Goal: Task Accomplishment & Management: Use online tool/utility

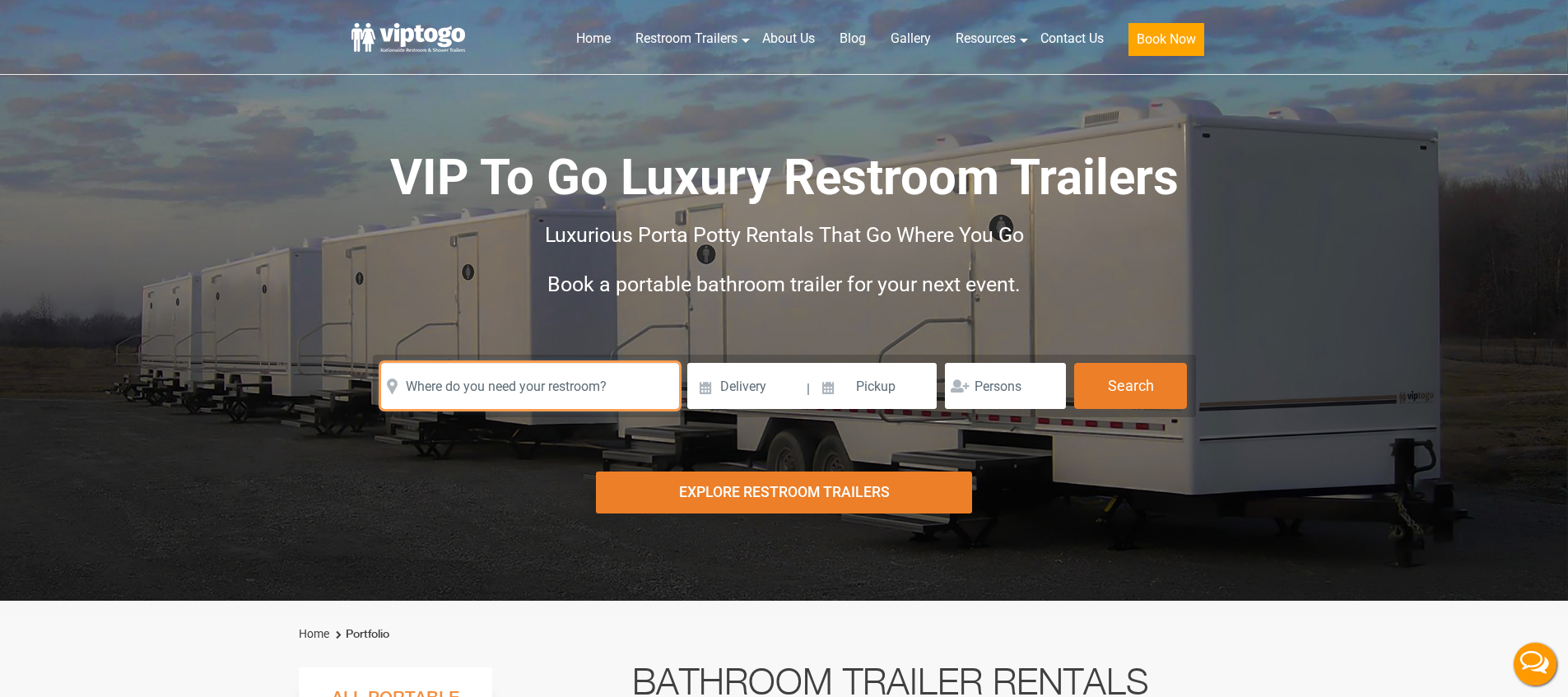
click at [568, 387] on input "text" at bounding box center [530, 385] width 298 height 46
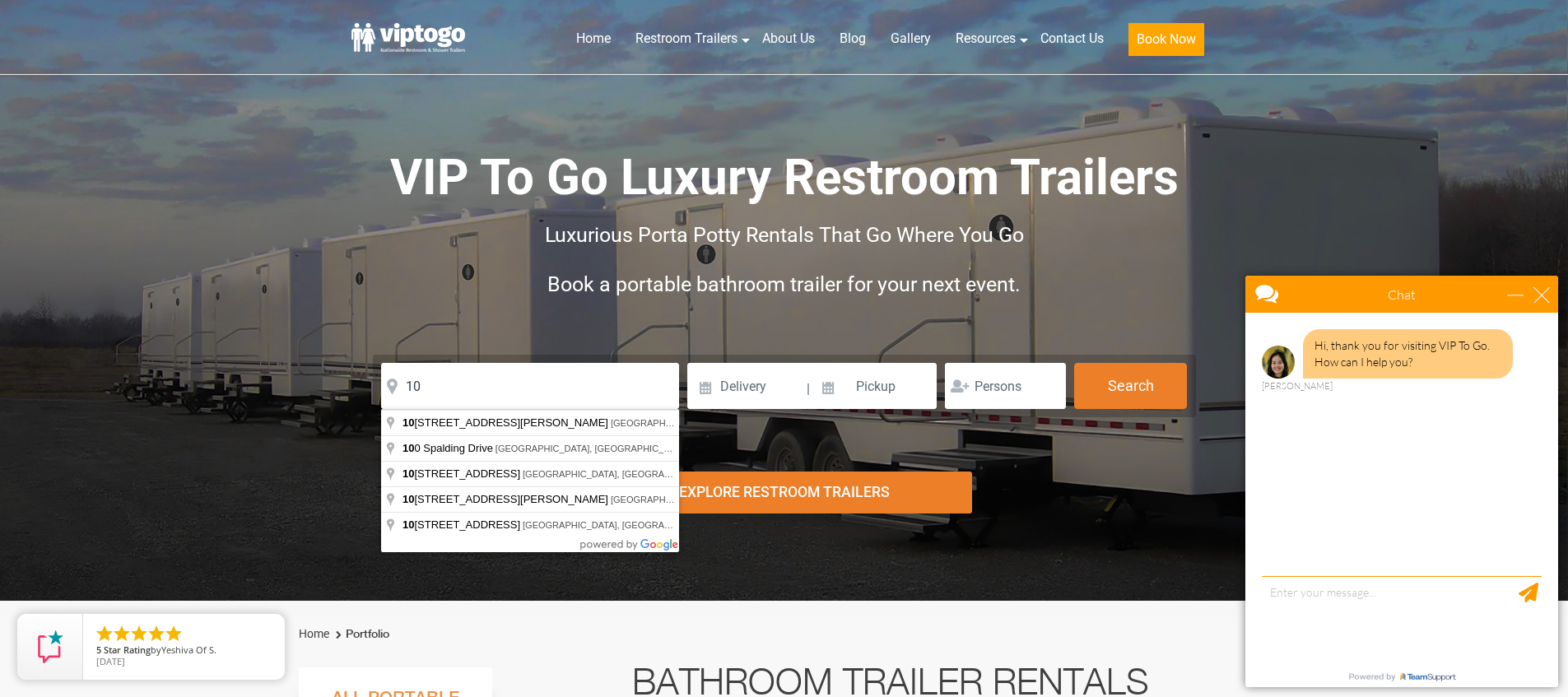
type input "[STREET_ADDRESS][PERSON_NAME]"
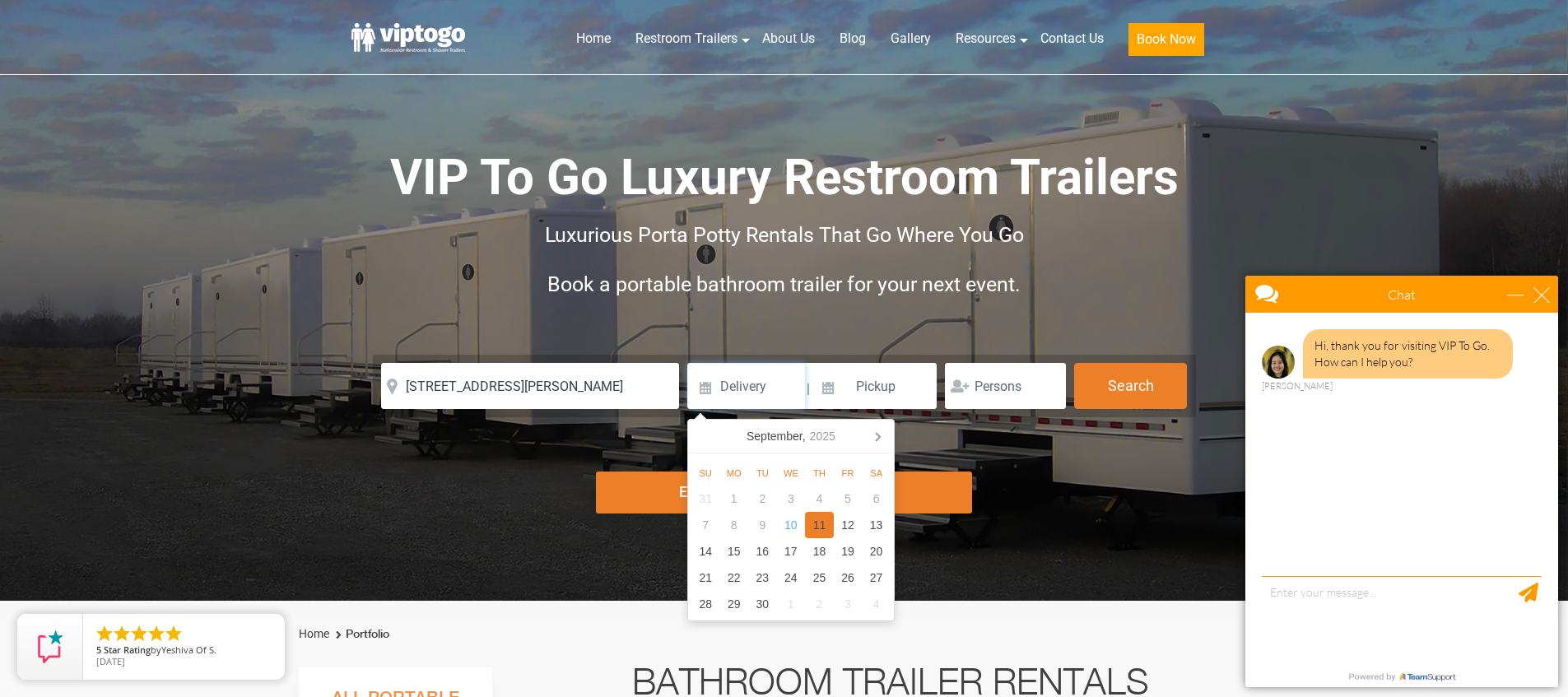
click at [817, 521] on div "11" at bounding box center [819, 525] width 29 height 26
type input "[DATE]"
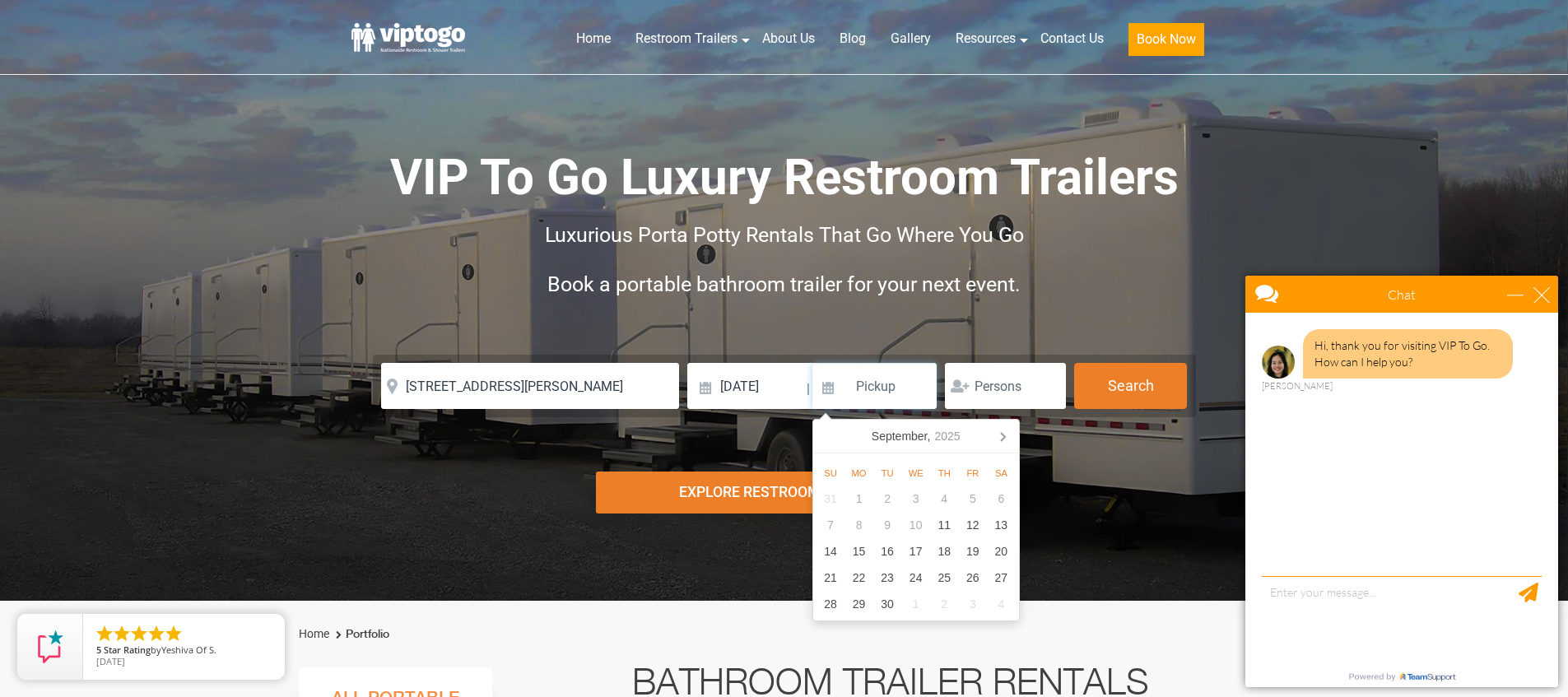
click at [865, 396] on input at bounding box center [874, 385] width 125 height 46
click at [921, 547] on div "17" at bounding box center [915, 551] width 29 height 26
type input "[DATE]"
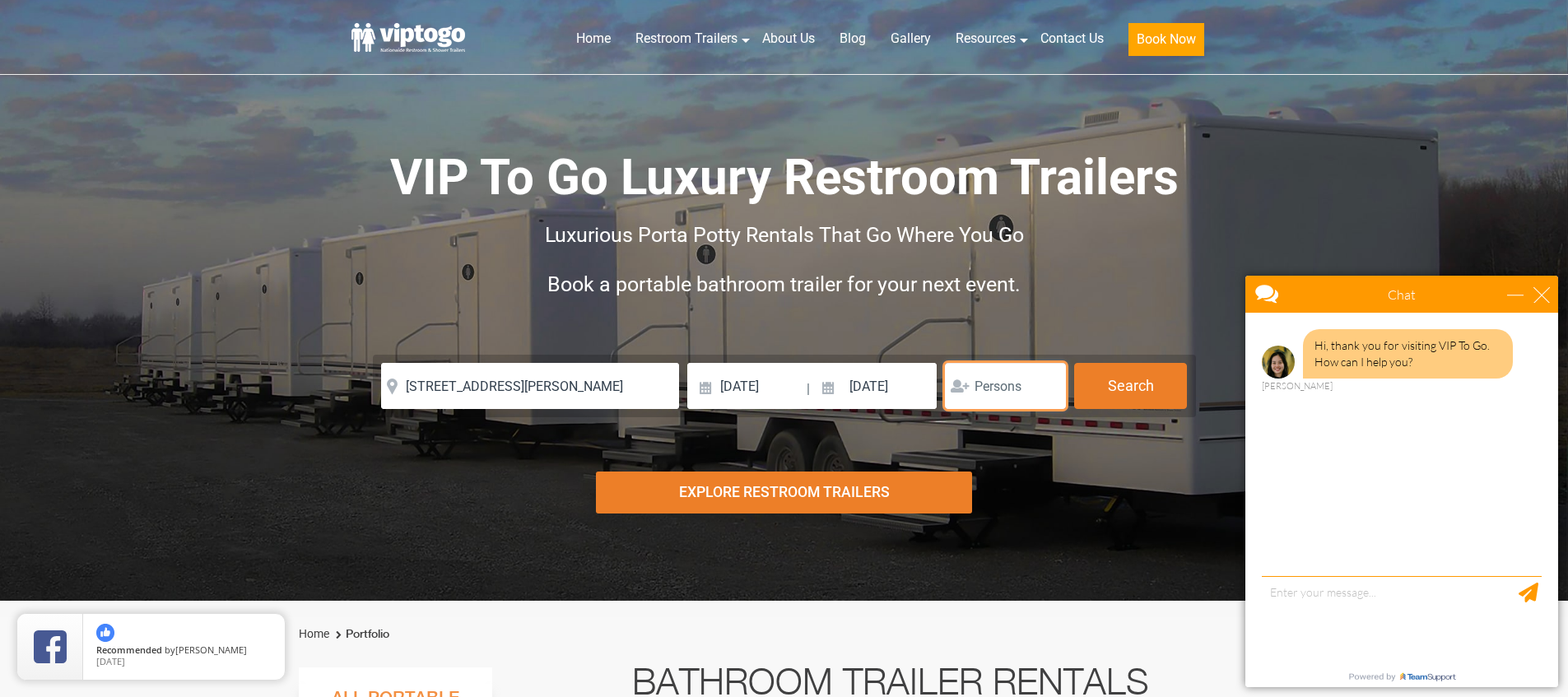
click at [996, 393] on input "number" at bounding box center [1006, 385] width 121 height 46
type input "1"
click at [1139, 378] on button "Search" at bounding box center [1130, 384] width 113 height 44
click at [1123, 388] on button "Search" at bounding box center [1130, 384] width 113 height 44
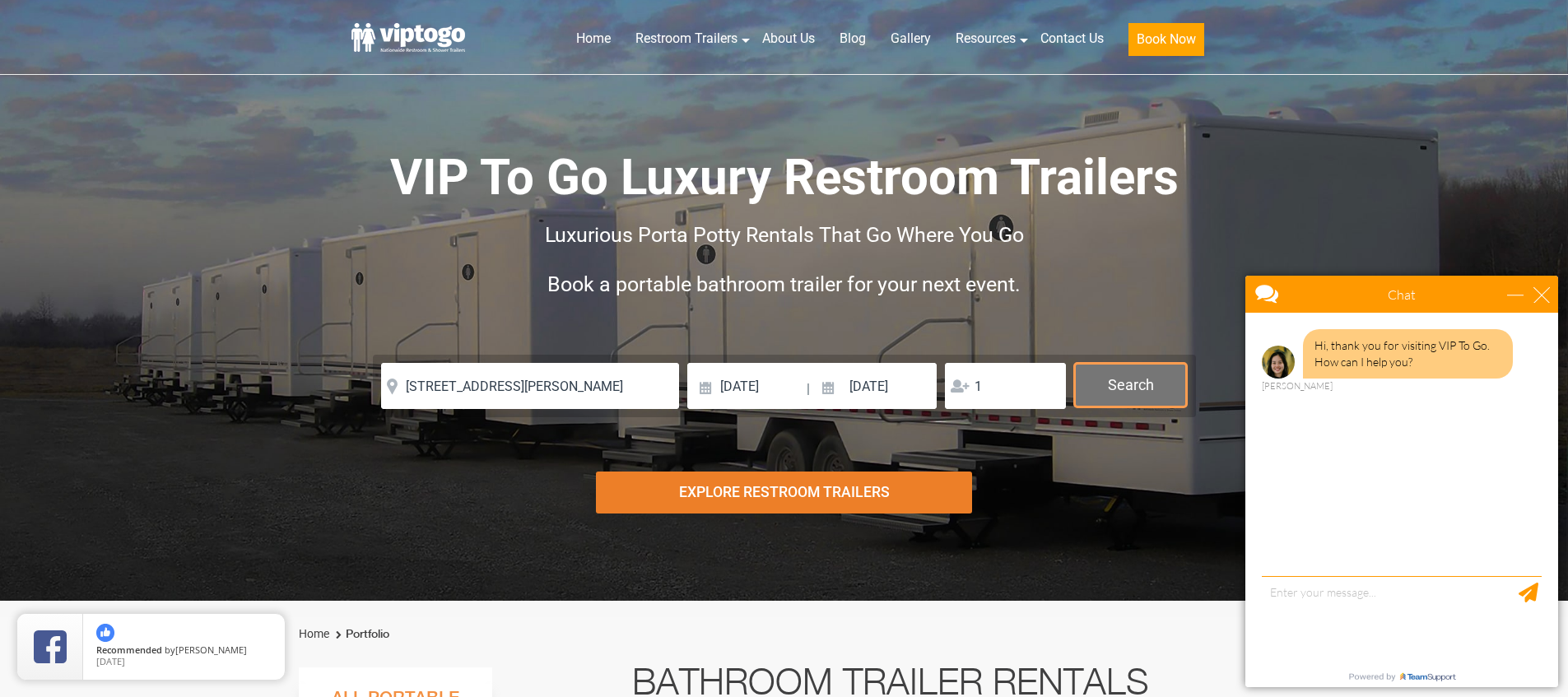
click at [1123, 388] on button "Search" at bounding box center [1130, 384] width 113 height 44
click at [1544, 299] on div "close" at bounding box center [1541, 295] width 16 height 16
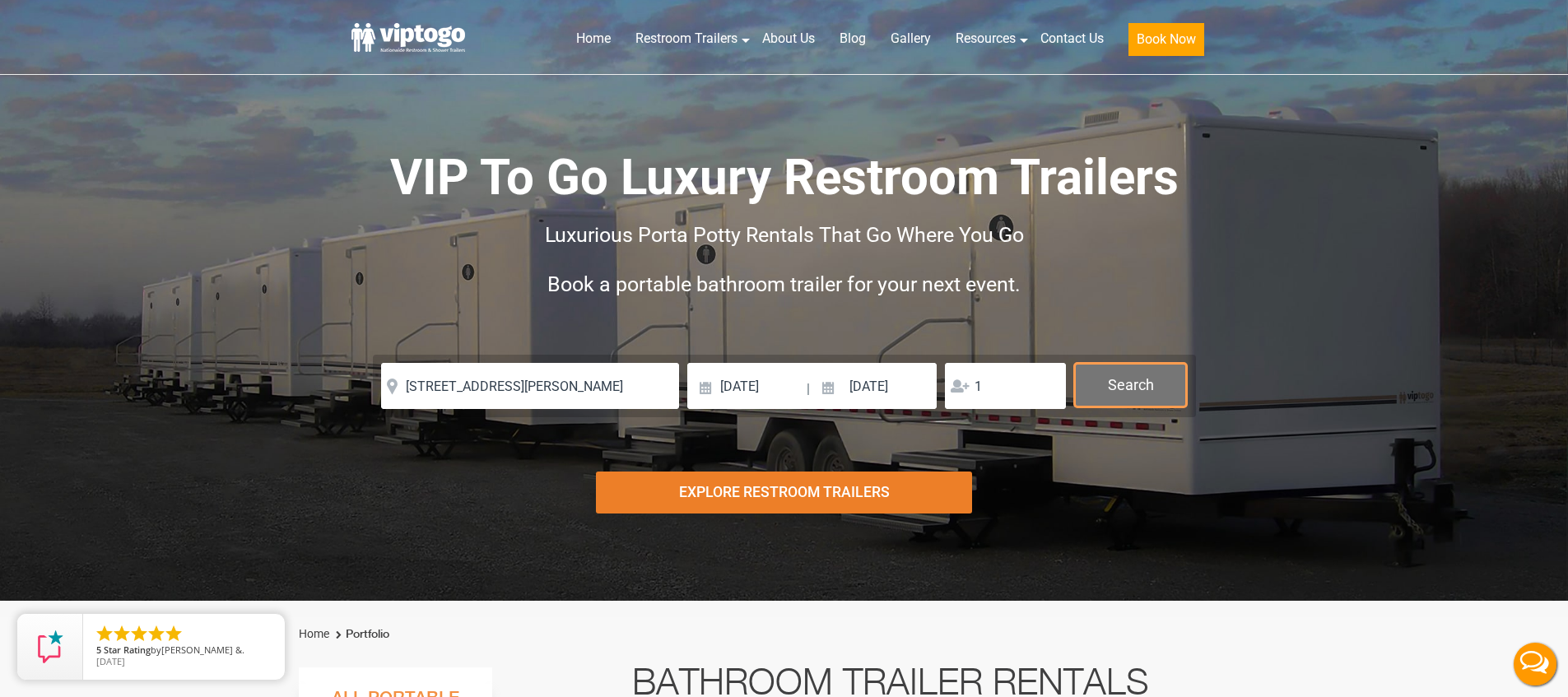
click at [1141, 384] on button "Search" at bounding box center [1130, 384] width 113 height 44
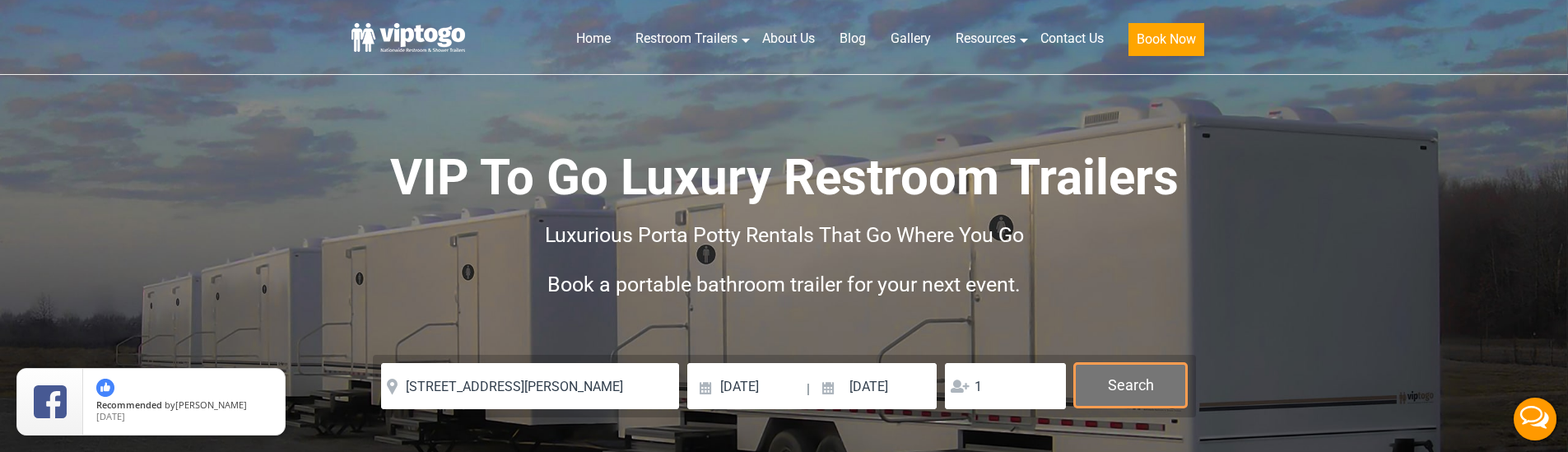
click at [1151, 388] on button "Search" at bounding box center [1130, 385] width 113 height 44
click at [1095, 395] on button "Search" at bounding box center [1130, 385] width 113 height 44
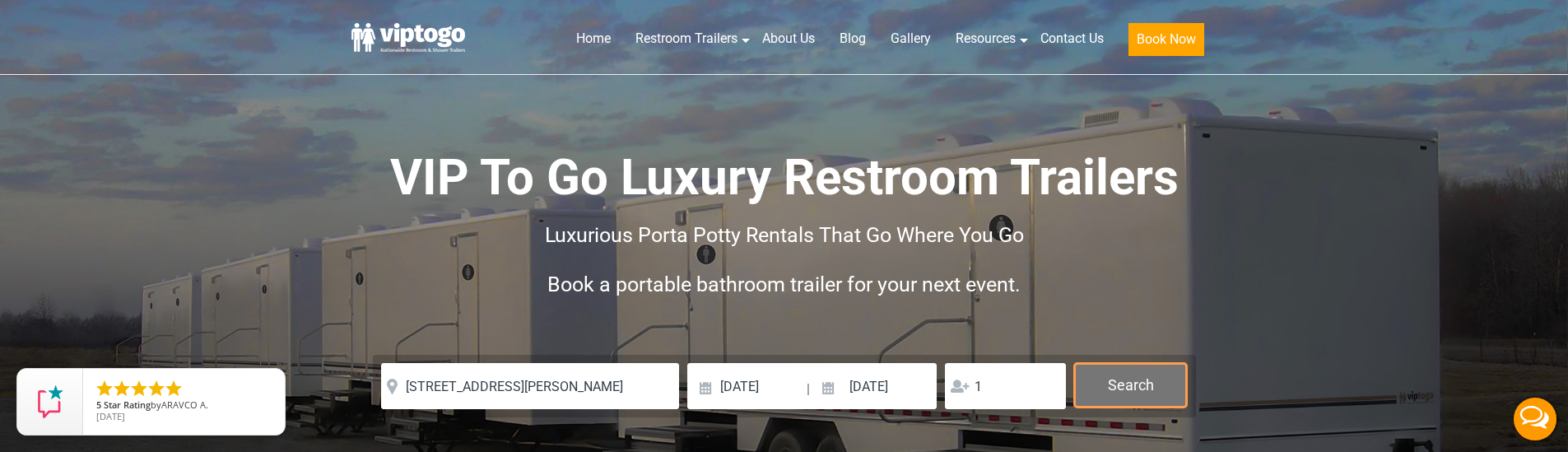
click at [1095, 395] on button "Search" at bounding box center [1130, 385] width 113 height 44
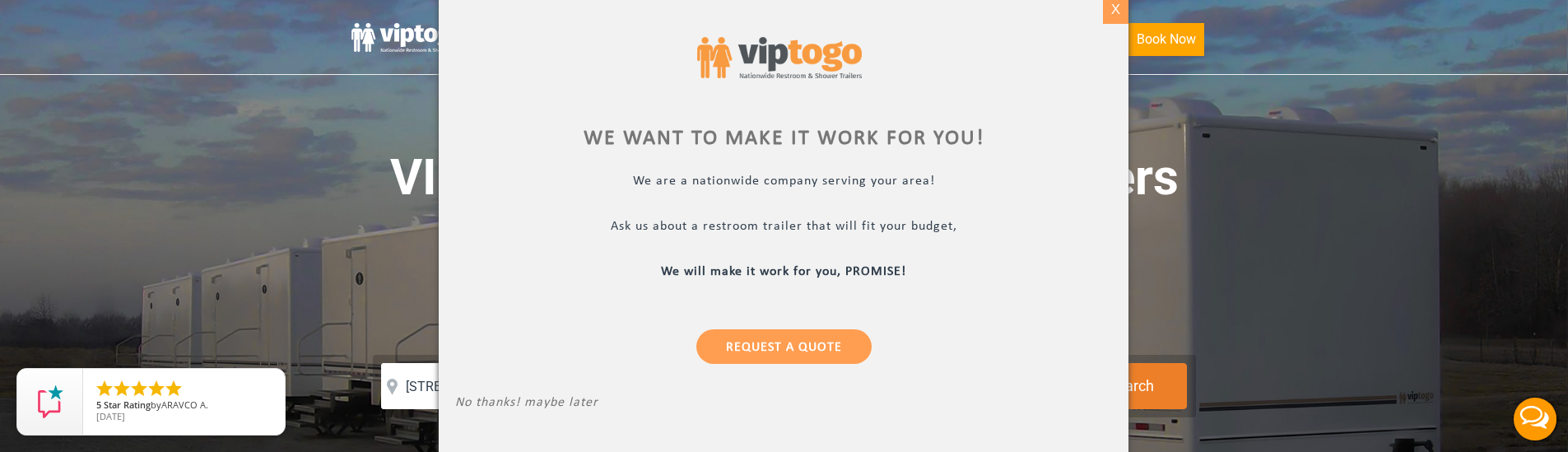
click at [1116, 15] on div "X" at bounding box center [1116, 10] width 26 height 28
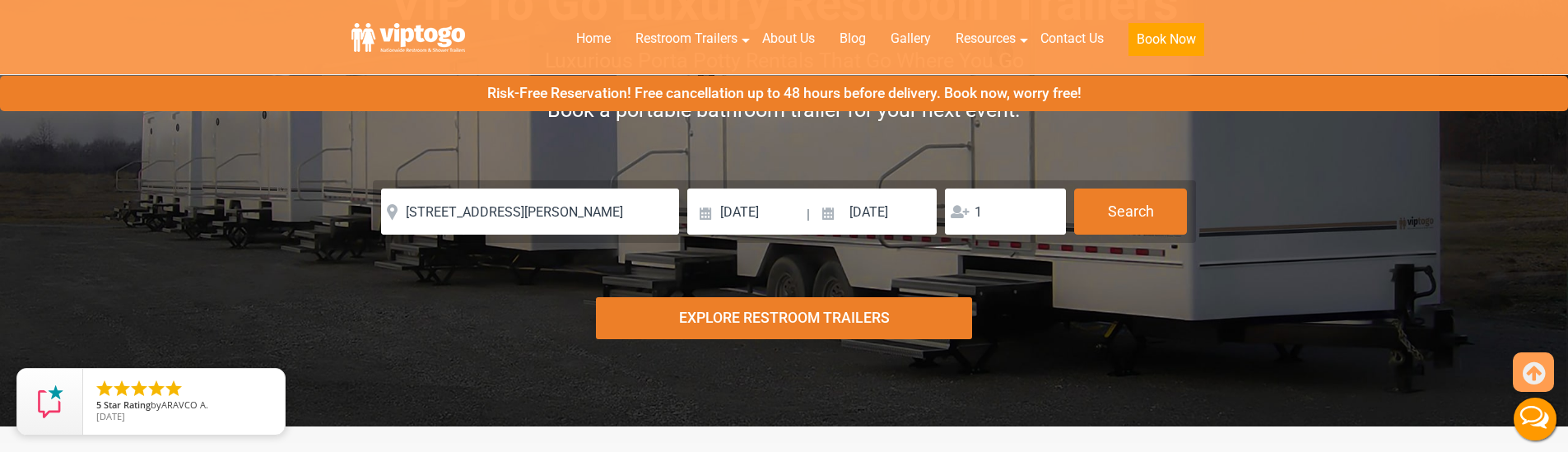
scroll to position [162, 0]
